Goal: Information Seeking & Learning: Find specific fact

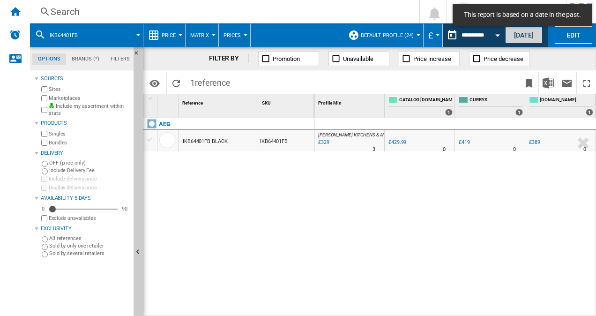
click at [517, 35] on button "[DATE]" at bounding box center [525, 34] width 38 height 17
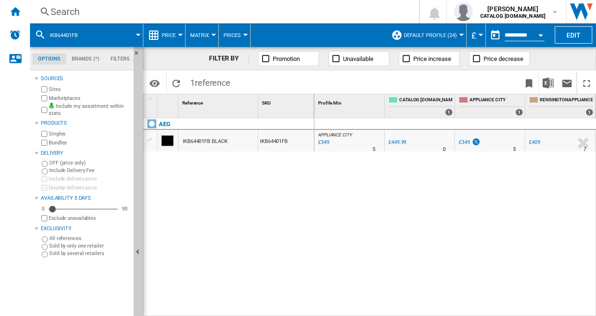
click at [140, 35] on div at bounding box center [138, 35] width 5 height 2
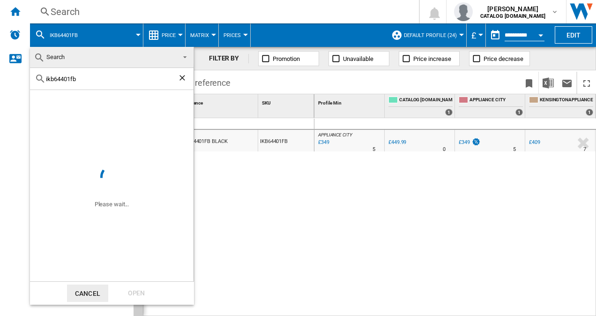
click at [102, 83] on div "ikb64401fb" at bounding box center [112, 79] width 164 height 22
drag, startPoint x: 100, startPoint y: 75, endPoint x: -2, endPoint y: 38, distance: 108.6
click at [0, 38] on html "In order to access Insight, please log out and log in again OK NEW Search Searc…" at bounding box center [298, 158] width 596 height 316
paste input "FSS96828P"
type input "FSS96828P"
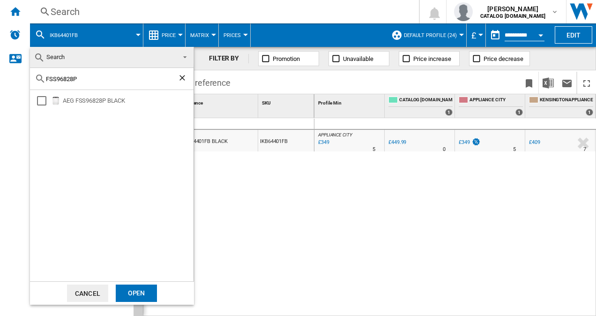
click at [148, 292] on div "Open" at bounding box center [136, 293] width 41 height 17
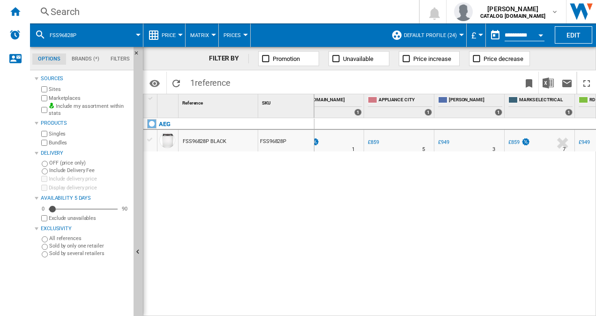
scroll to position [0, 175]
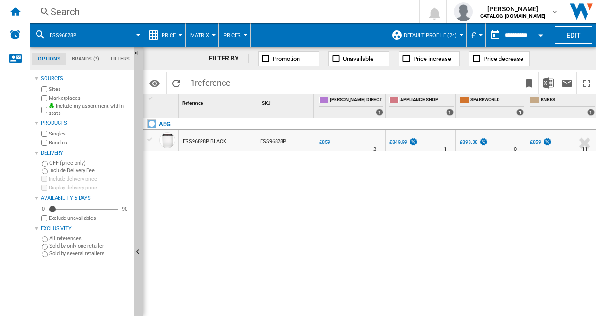
click at [395, 137] on div "APPLIANCE SHOP" at bounding box center [421, 135] width 66 height 6
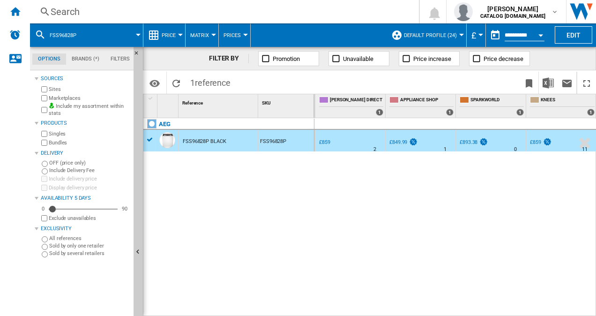
click at [400, 143] on div "£849.99" at bounding box center [399, 142] width 18 height 6
